Goal: Task Accomplishment & Management: Manage account settings

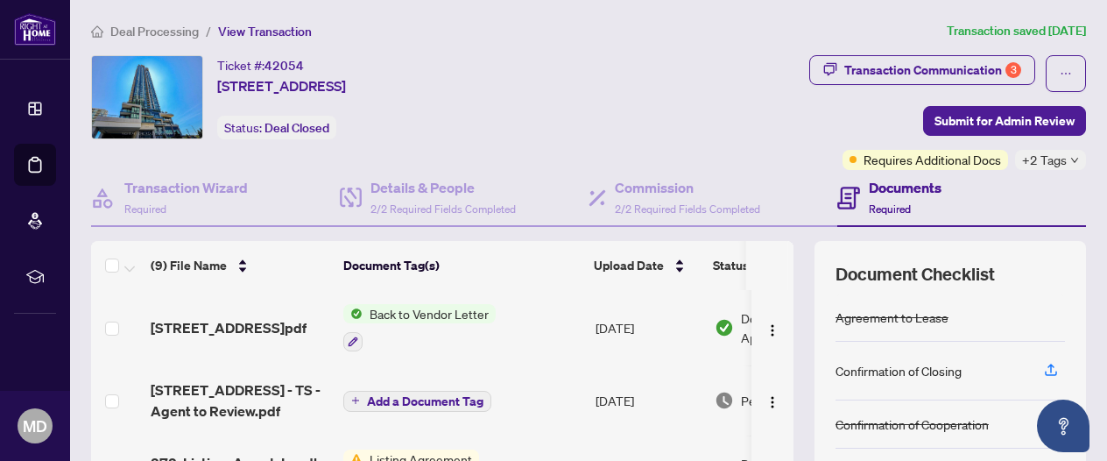
click at [379, 313] on span "Back to Vendor Letter" at bounding box center [429, 313] width 133 height 19
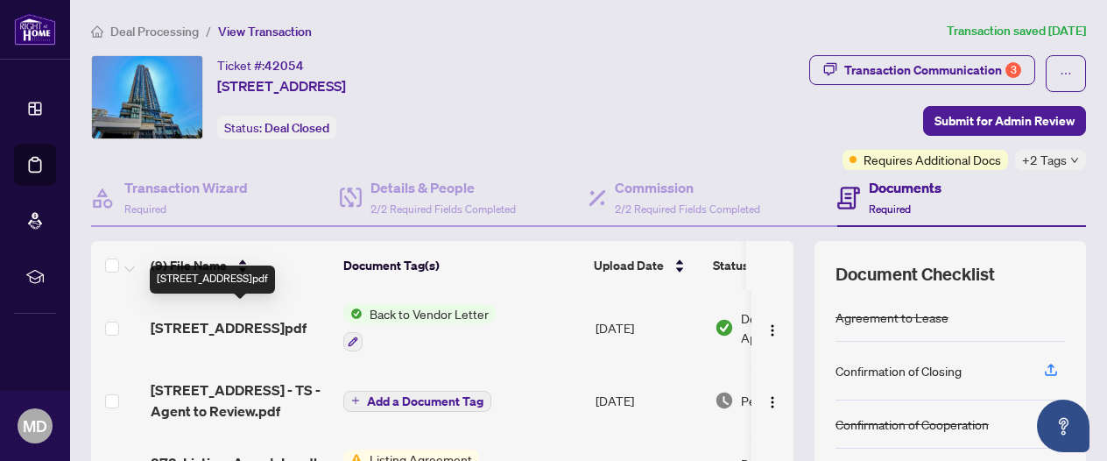
click at [203, 325] on span "[STREET_ADDRESS]pdf" at bounding box center [229, 327] width 156 height 21
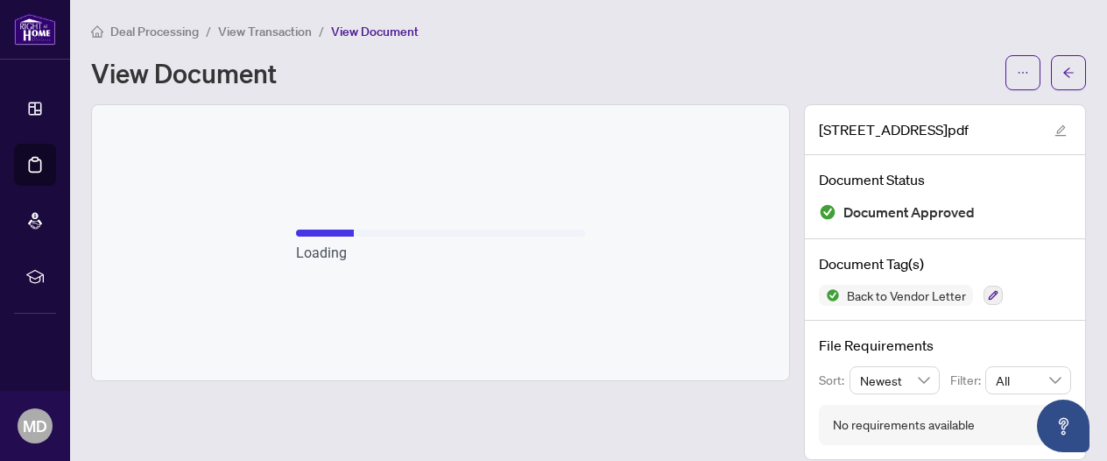
click at [545, 260] on div "Loading" at bounding box center [440, 253] width 289 height 19
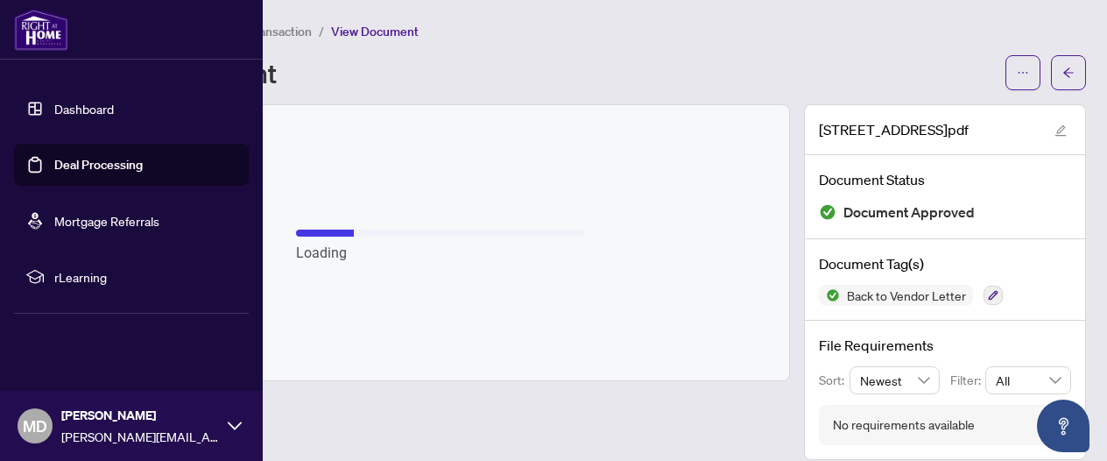
click at [37, 21] on img at bounding box center [41, 30] width 54 height 42
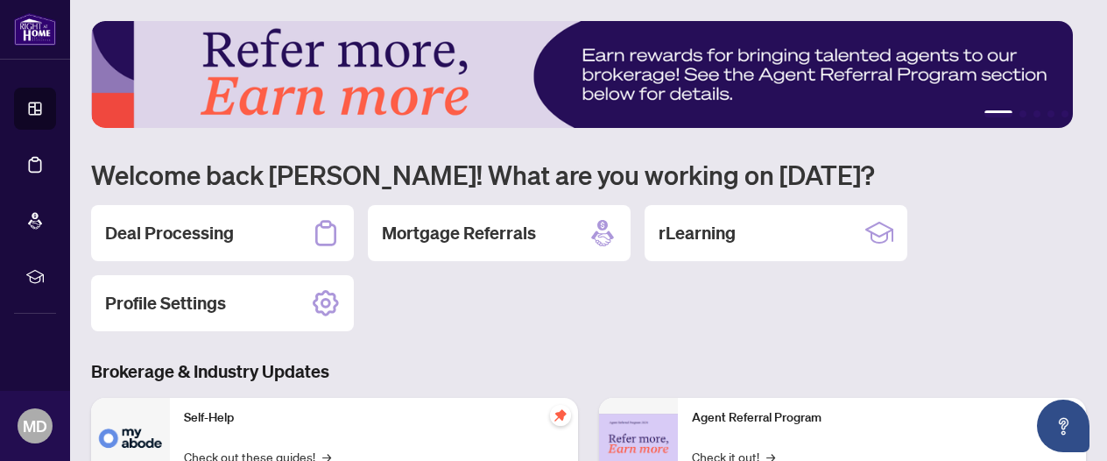
click at [177, 213] on div "Deal Processing" at bounding box center [222, 233] width 263 height 56
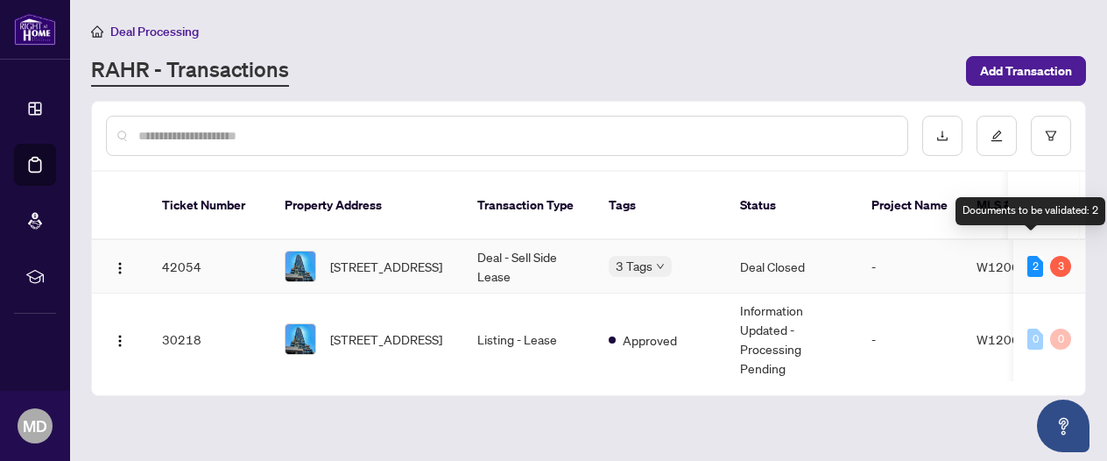
click at [1028, 256] on div "2" at bounding box center [1036, 266] width 16 height 21
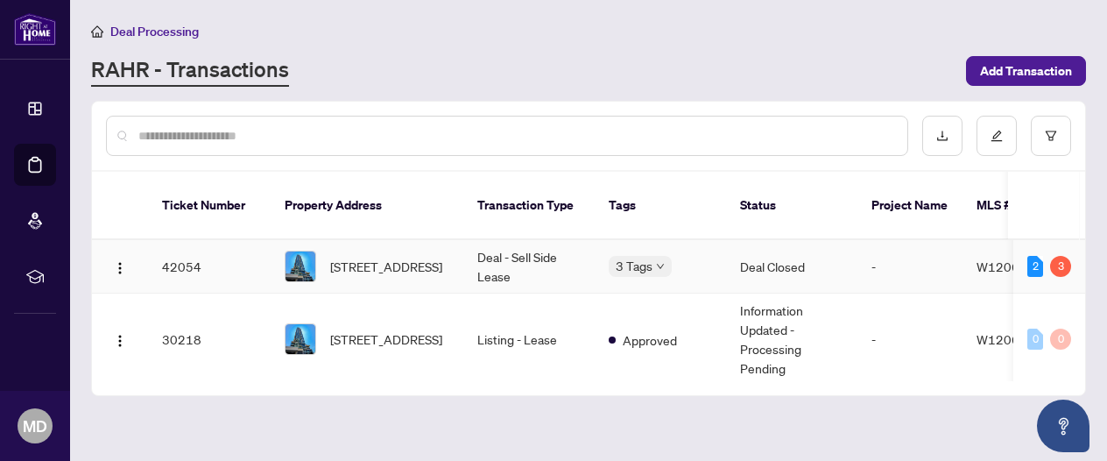
click at [919, 253] on td "-" at bounding box center [910, 266] width 105 height 53
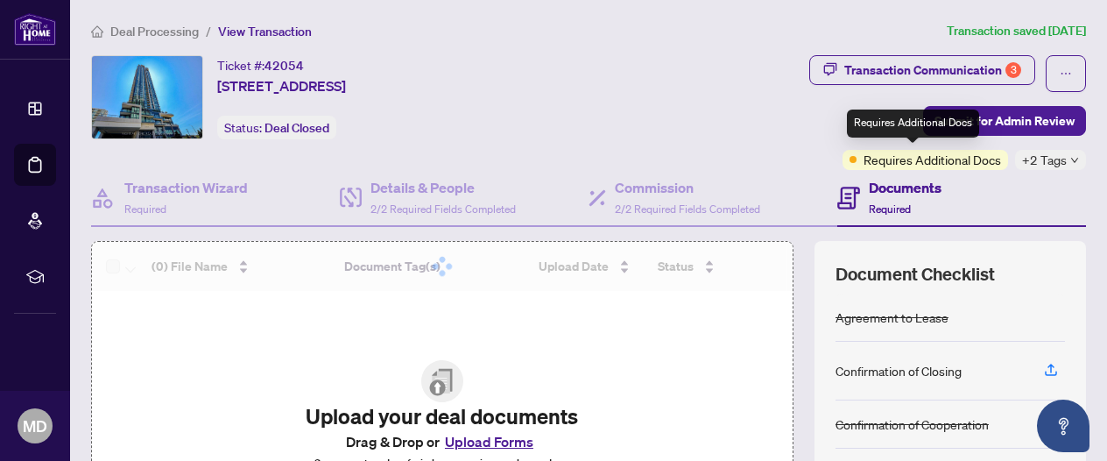
click at [937, 153] on span "Requires Additional Docs" at bounding box center [933, 159] width 138 height 19
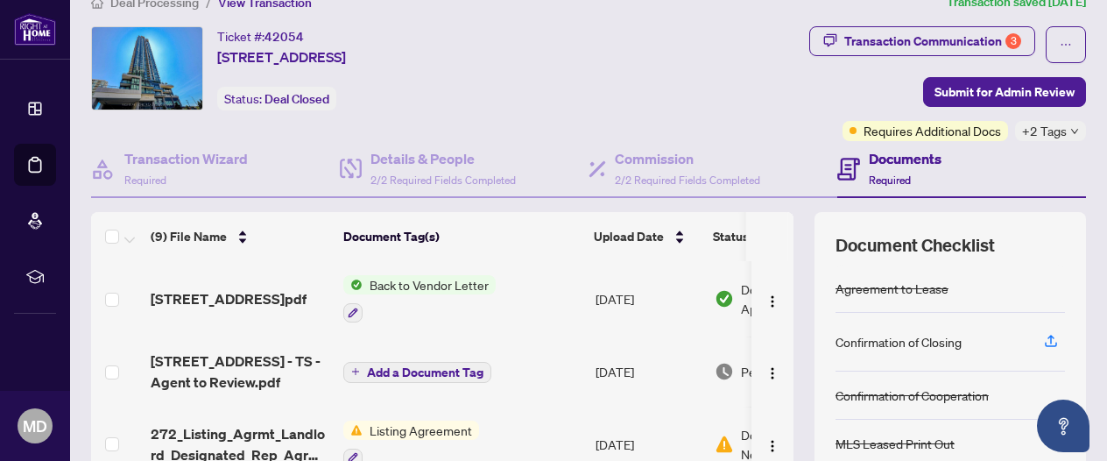
scroll to position [28, 0]
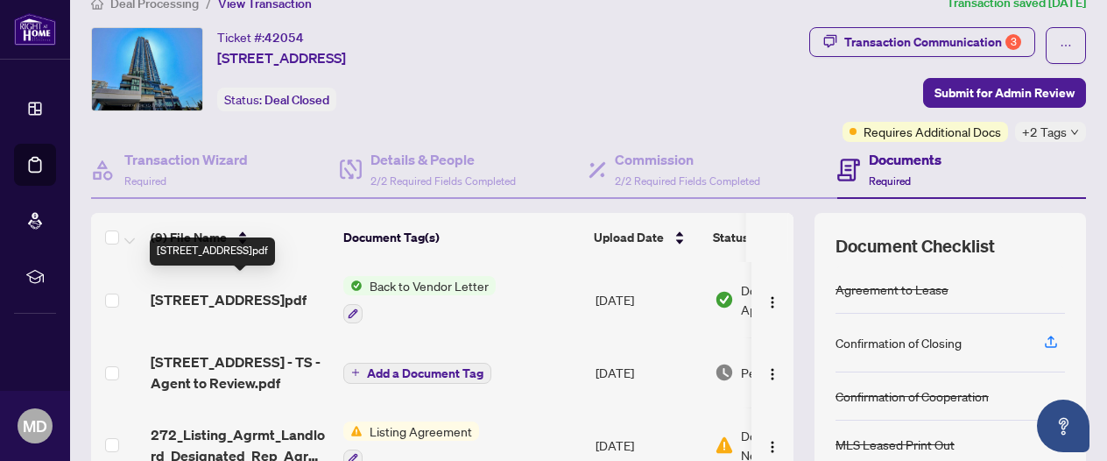
click at [265, 292] on span "[STREET_ADDRESS]pdf" at bounding box center [229, 299] width 156 height 21
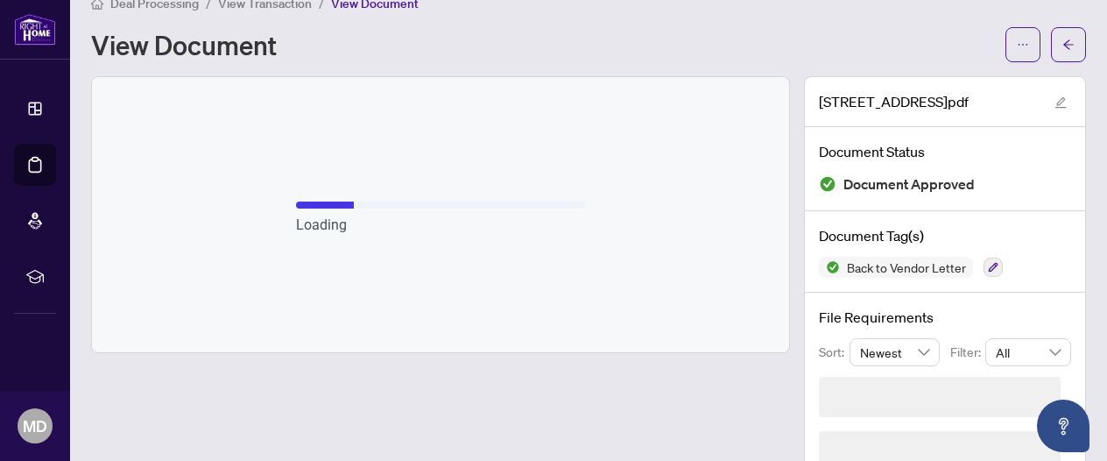
scroll to position [17, 0]
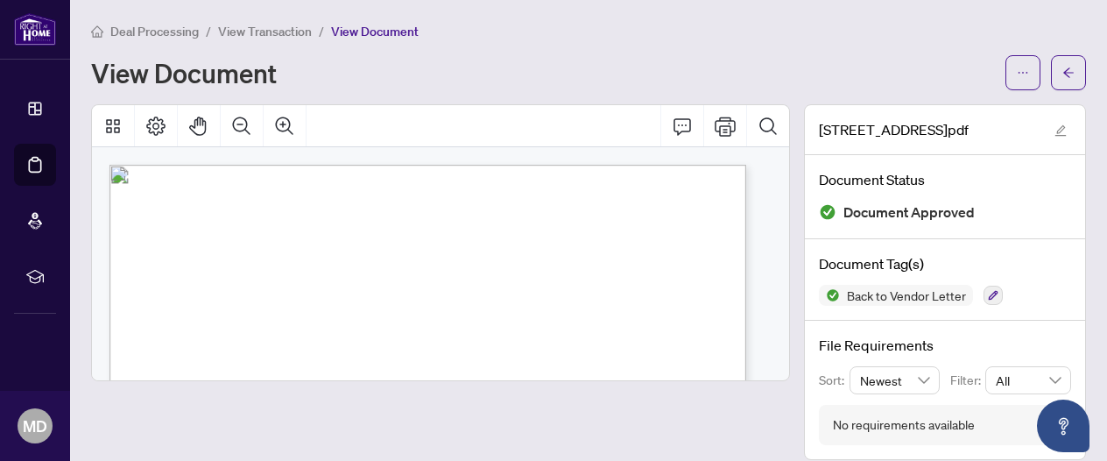
scroll to position [17, 0]
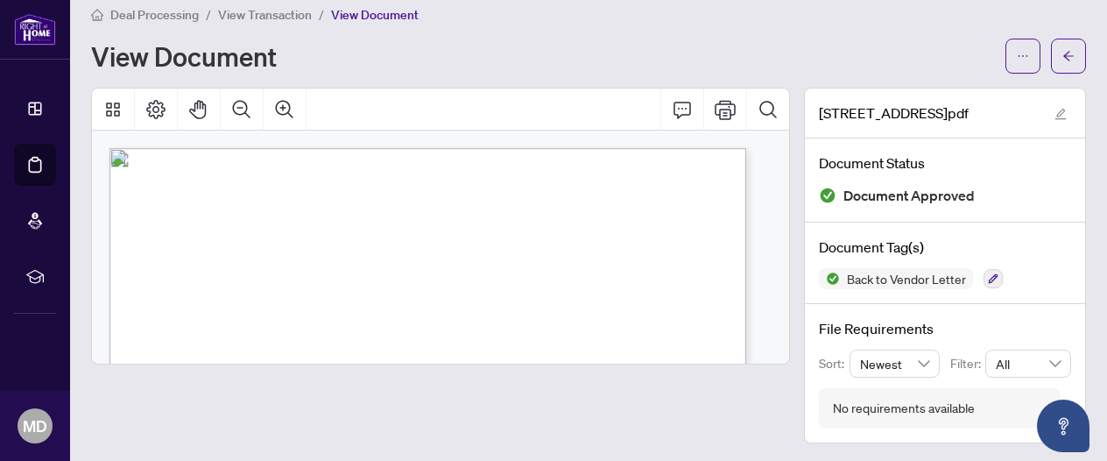
click at [1035, 60] on div at bounding box center [1046, 56] width 81 height 35
click at [1051, 60] on button "button" at bounding box center [1068, 56] width 35 height 35
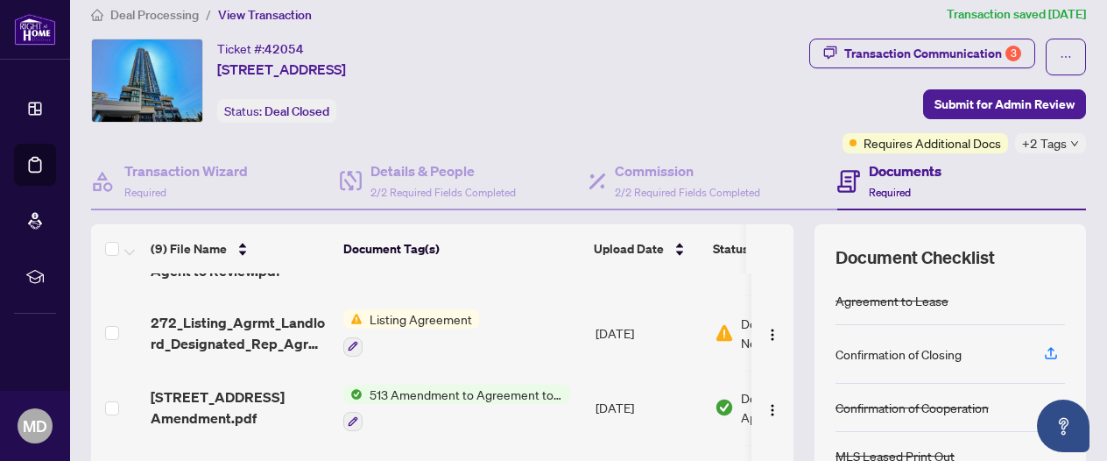
scroll to position [123, 0]
click at [475, 336] on div at bounding box center [411, 346] width 136 height 21
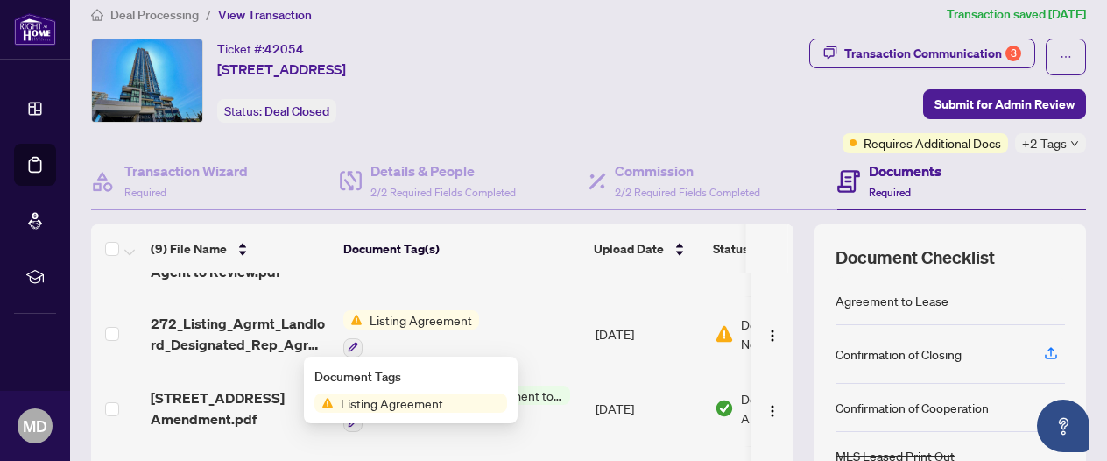
click at [432, 405] on span "Listing Agreement" at bounding box center [392, 402] width 117 height 19
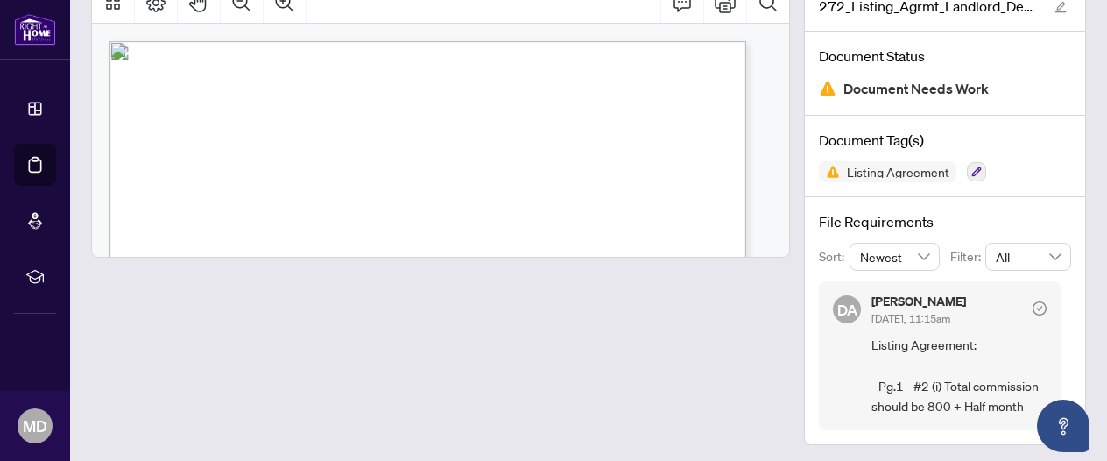
scroll to position [124, 0]
click at [827, 272] on div "File Requirements Sort: Newest Filter: All DA Dalal Alayoubi Aug/22/2025, 11:15…" at bounding box center [945, 320] width 280 height 248
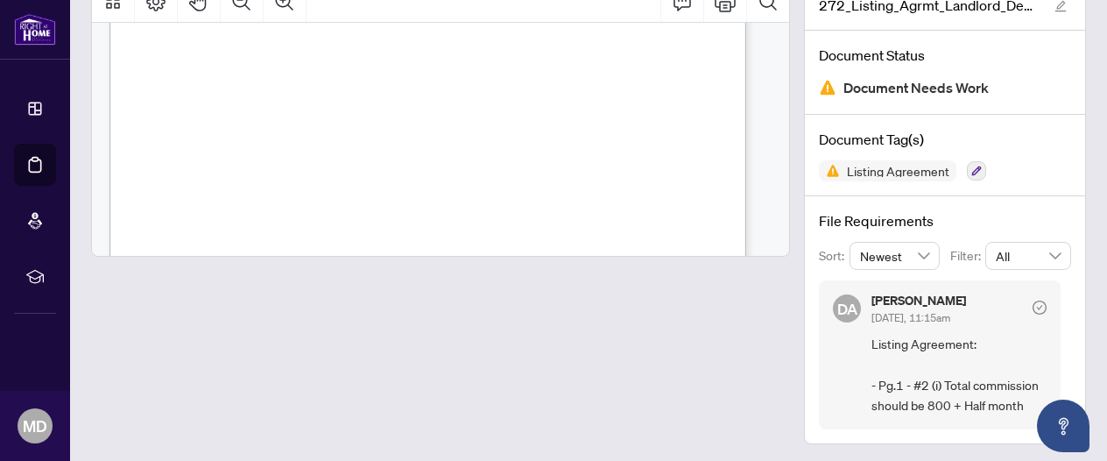
scroll to position [937, 0]
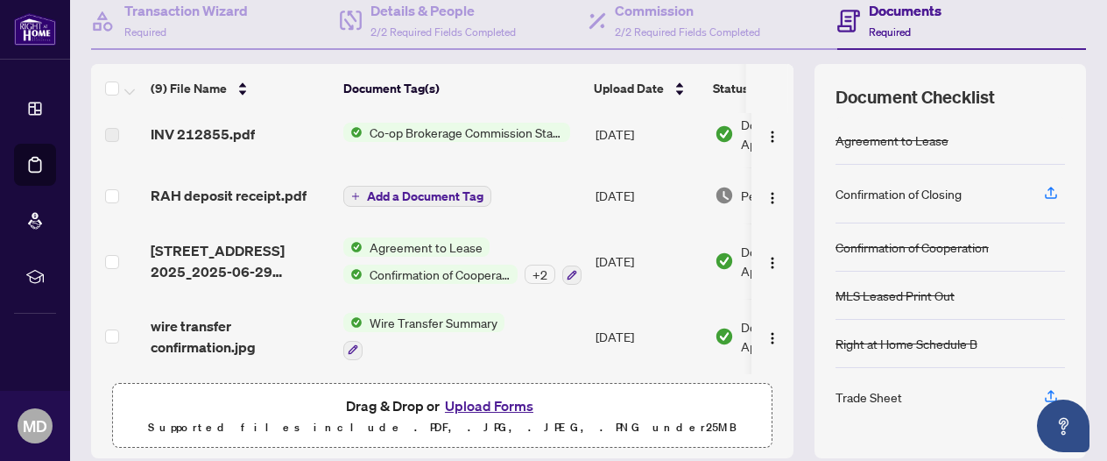
scroll to position [184, 0]
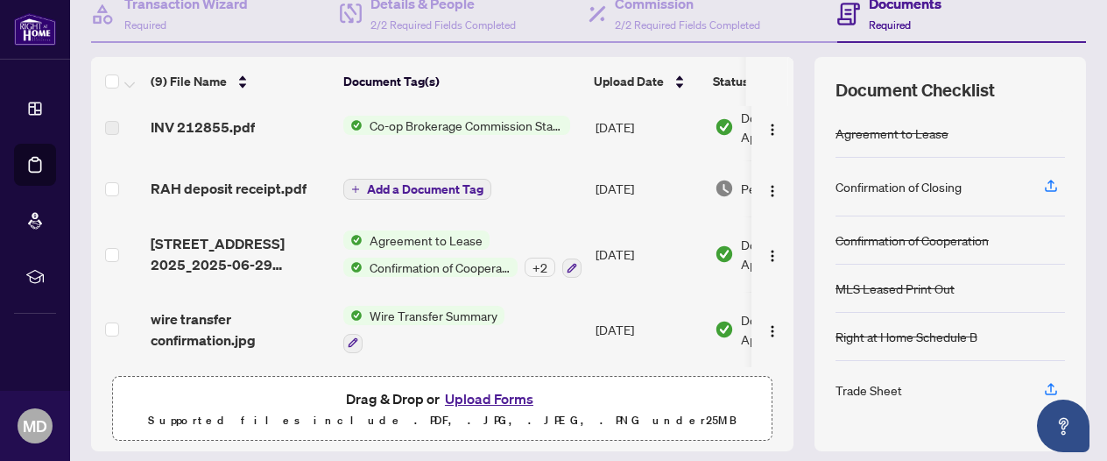
click at [855, 392] on div "Trade Sheet" at bounding box center [869, 389] width 67 height 19
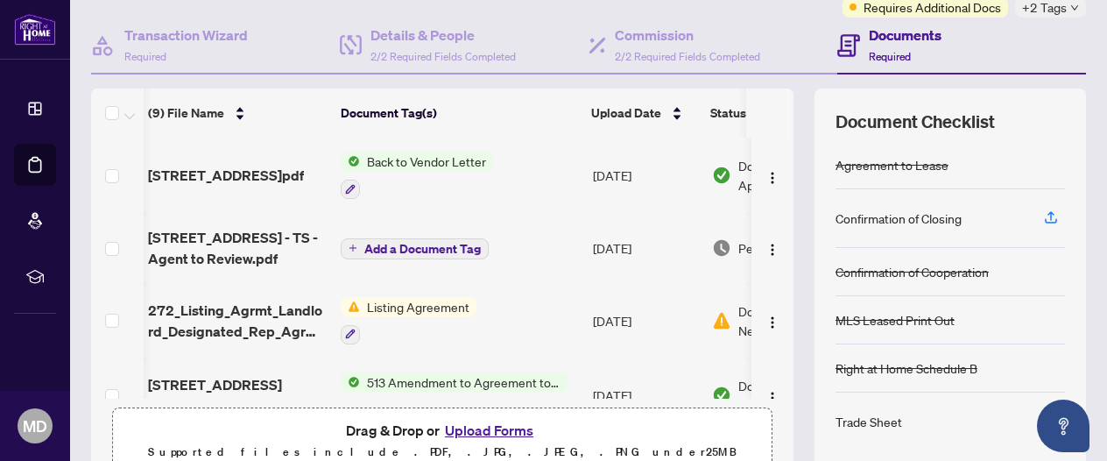
scroll to position [138, 0]
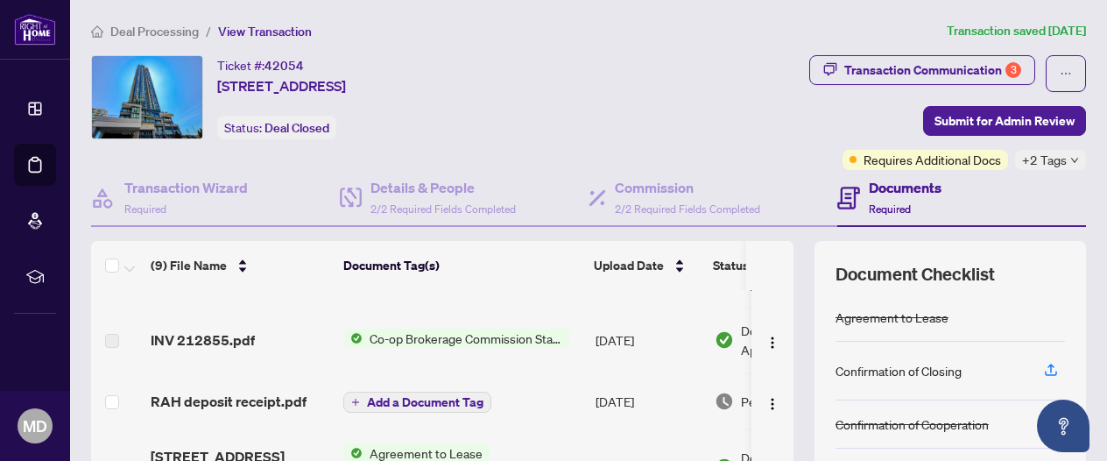
scroll to position [368, 0]
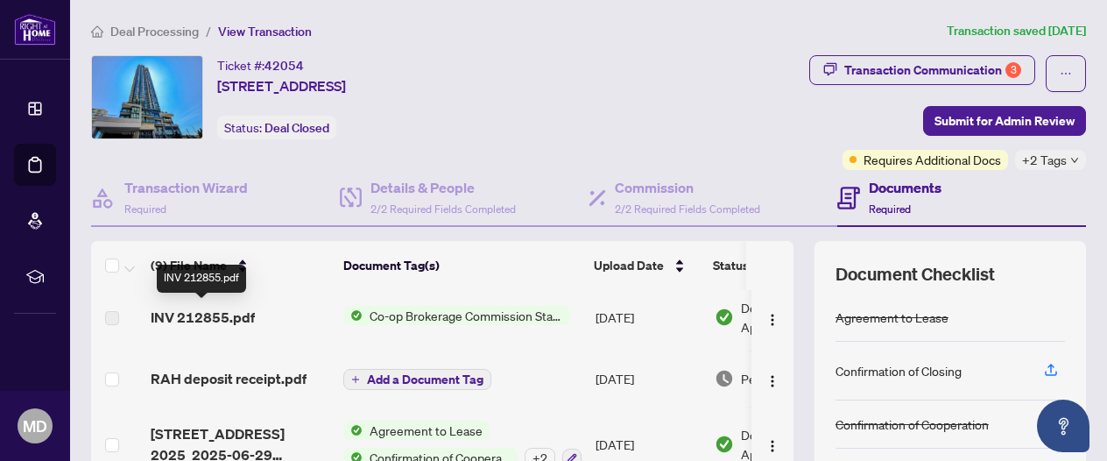
click at [240, 307] on span "INV 212855.pdf" at bounding box center [203, 317] width 104 height 21
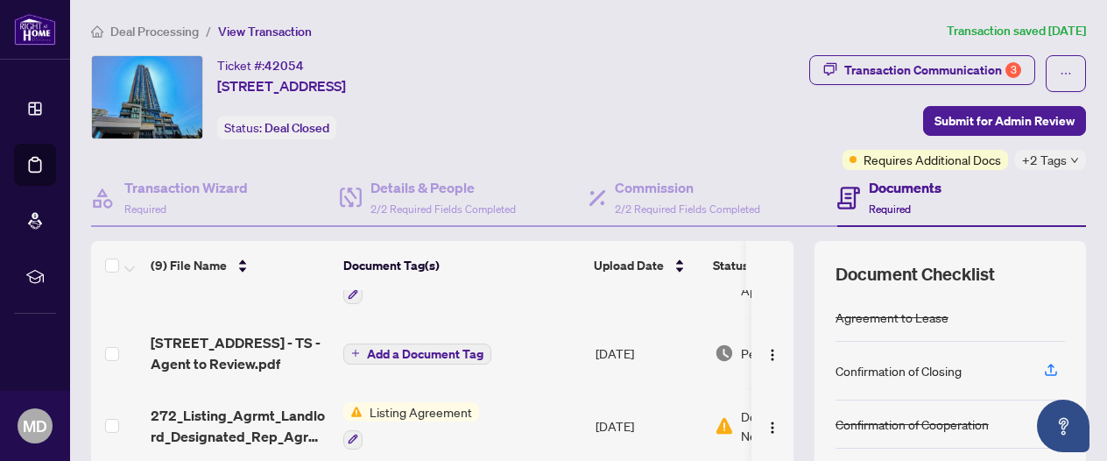
scroll to position [46, 0]
click at [622, 269] on span "Upload Date" at bounding box center [629, 265] width 70 height 19
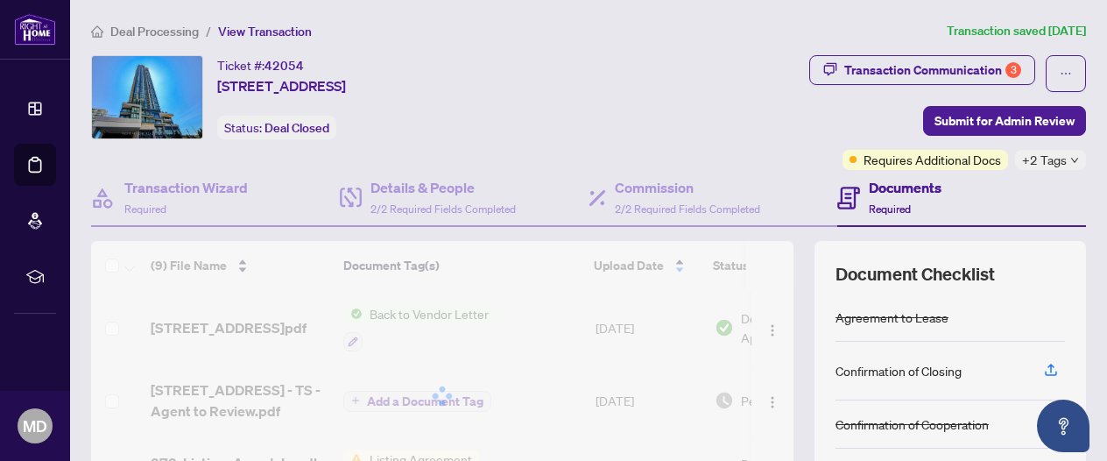
scroll to position [0, 0]
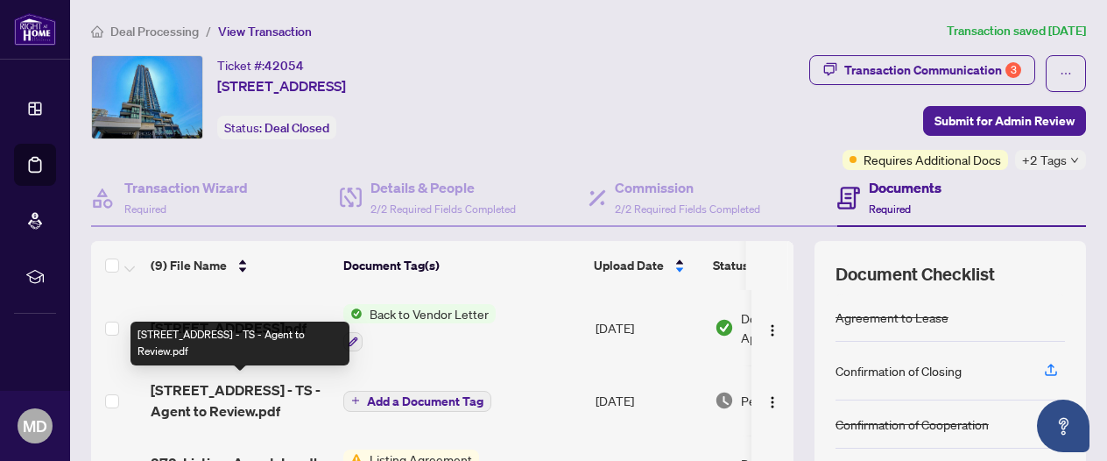
click at [245, 391] on span "[STREET_ADDRESS] - TS - Agent to Review.pdf" at bounding box center [240, 400] width 179 height 42
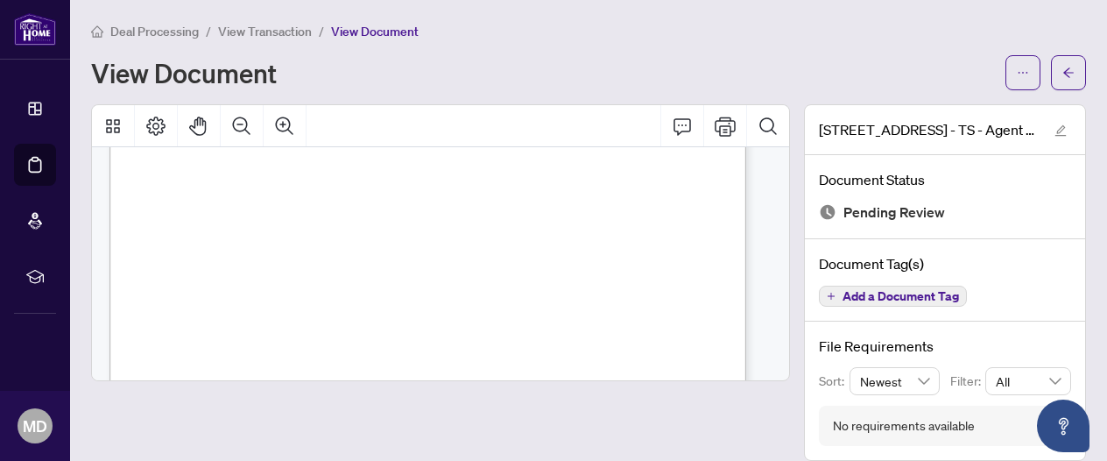
scroll to position [351, 0]
click at [118, 125] on icon "Thumbnails" at bounding box center [113, 126] width 14 height 14
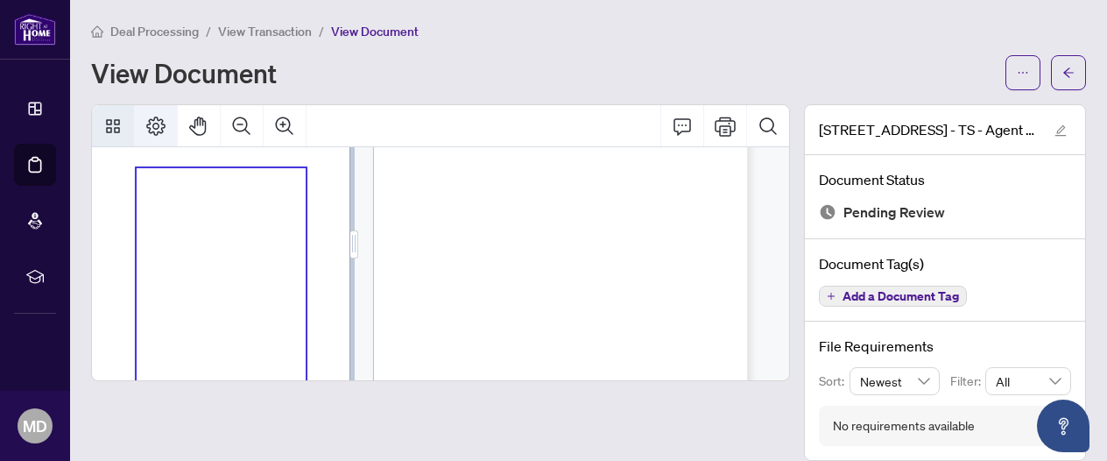
click at [149, 124] on button "Page Layout" at bounding box center [156, 126] width 42 height 42
click at [112, 129] on icon "Thumbnails" at bounding box center [112, 126] width 21 height 21
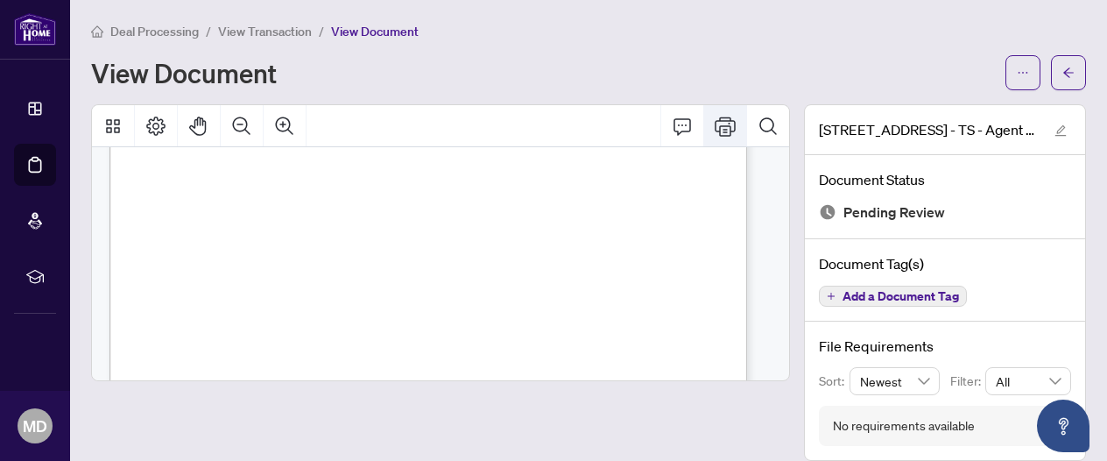
click at [714, 128] on button "Print" at bounding box center [725, 126] width 42 height 42
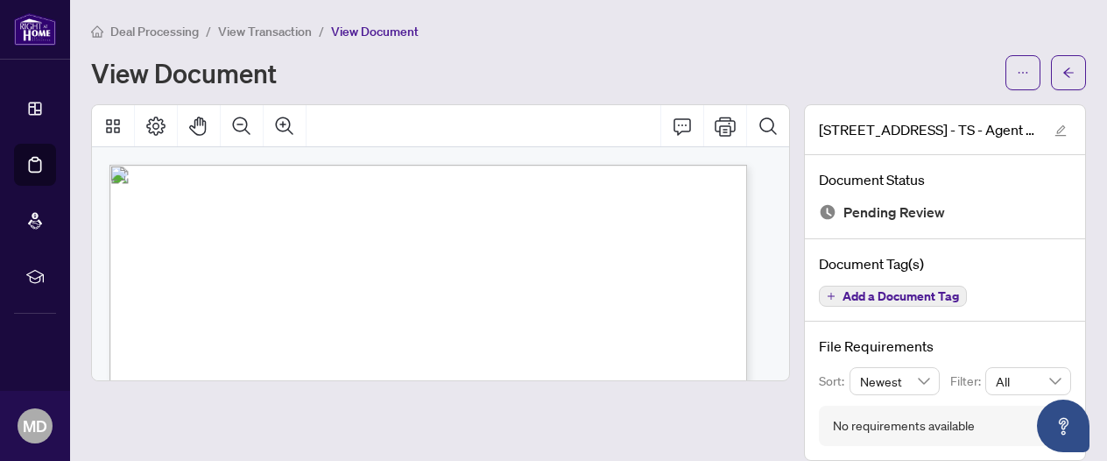
click at [1070, 78] on button "button" at bounding box center [1068, 72] width 35 height 35
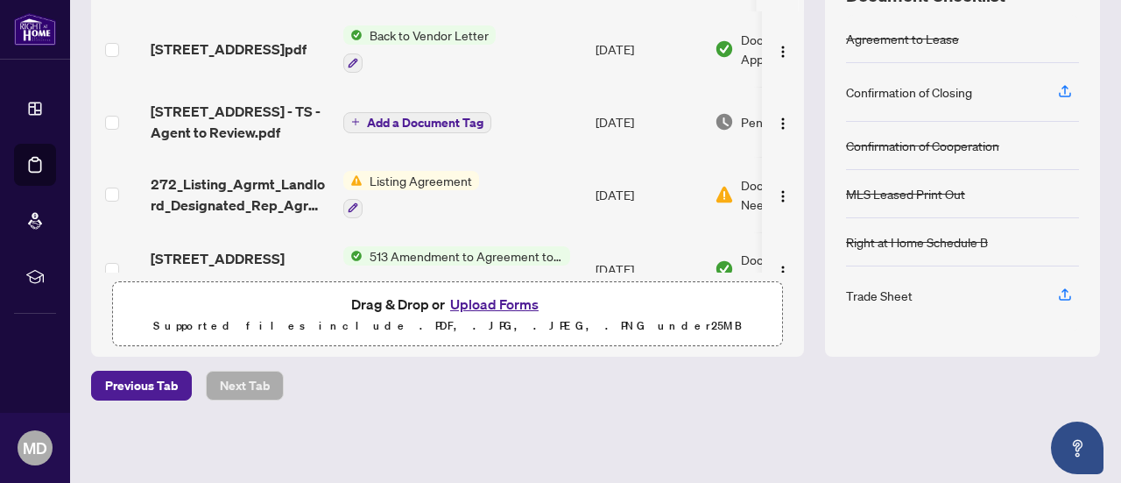
scroll to position [272, 0]
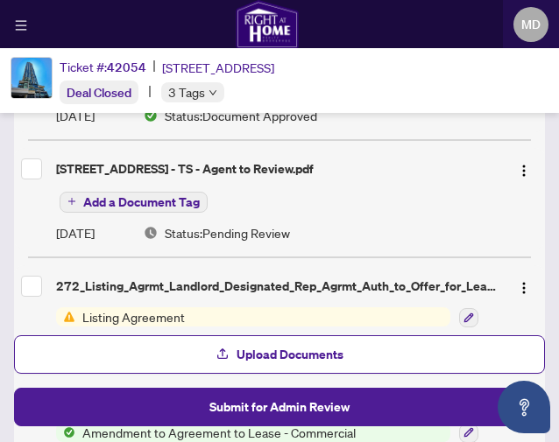
click at [301, 353] on span "Upload Documents" at bounding box center [290, 355] width 107 height 28
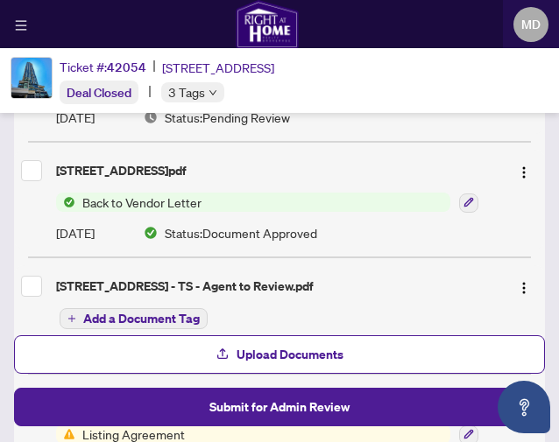
click at [257, 414] on span "Submit for Admin Review" at bounding box center [279, 407] width 140 height 28
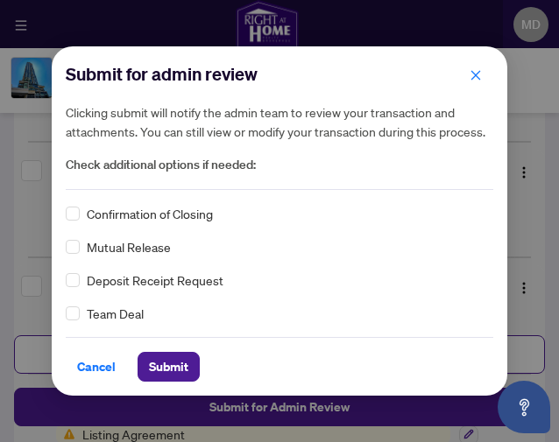
click at [124, 216] on span "Confirmation of Closing" at bounding box center [150, 213] width 126 height 19
click at [84, 209] on div "Confirmation of Closing" at bounding box center [280, 213] width 428 height 19
click at [159, 360] on span "Submit" at bounding box center [168, 367] width 39 height 28
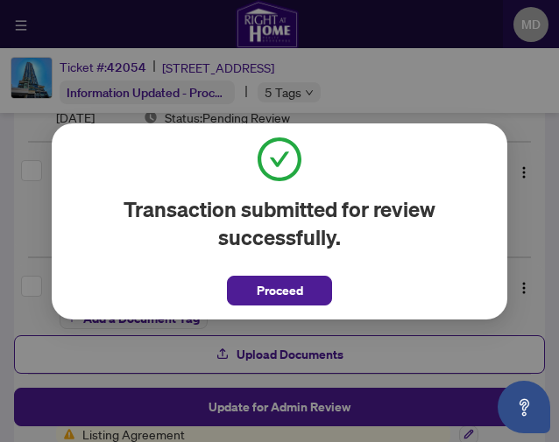
click at [328, 288] on button "Proceed" at bounding box center [279, 291] width 105 height 30
